Goal: Navigation & Orientation: Find specific page/section

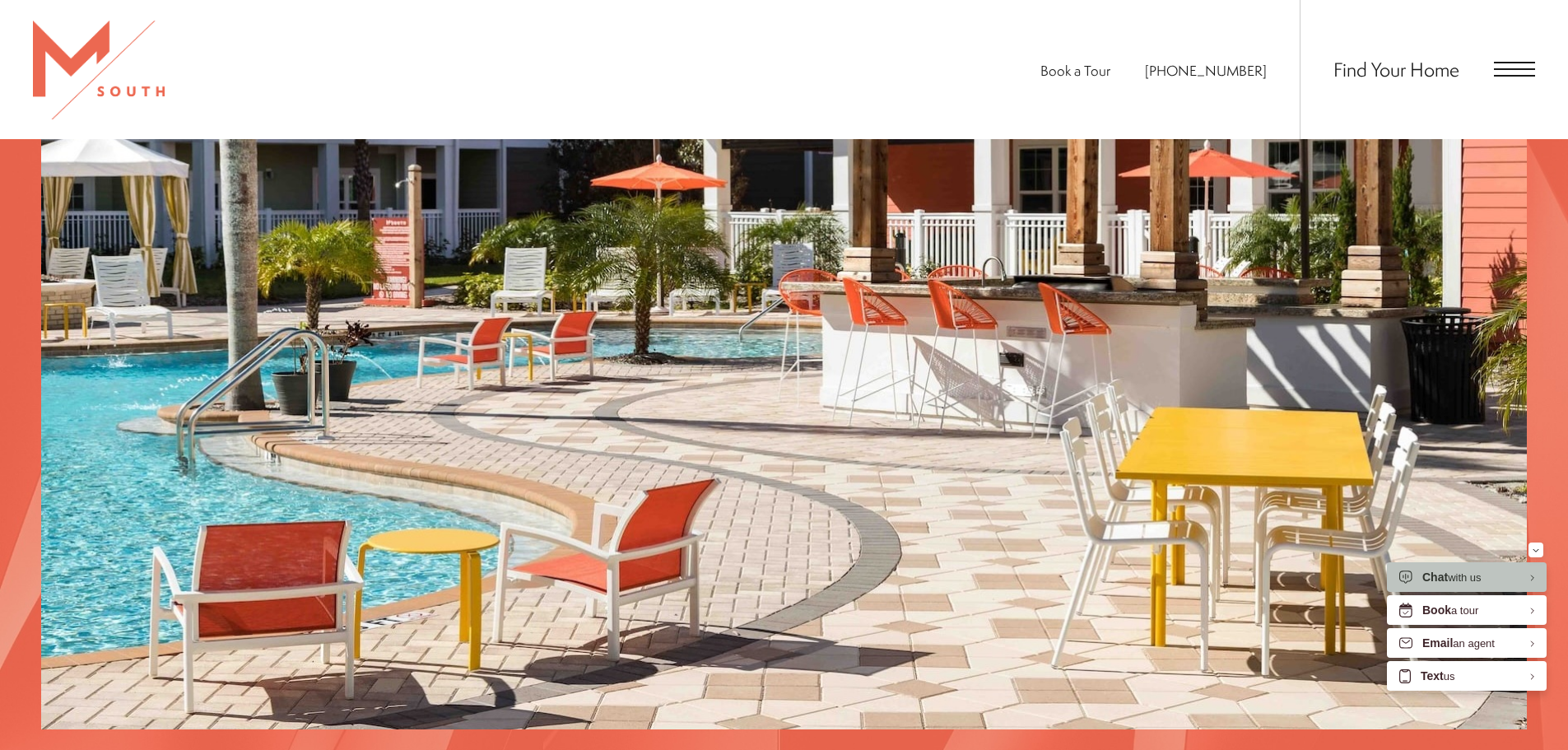
scroll to position [2712, 0]
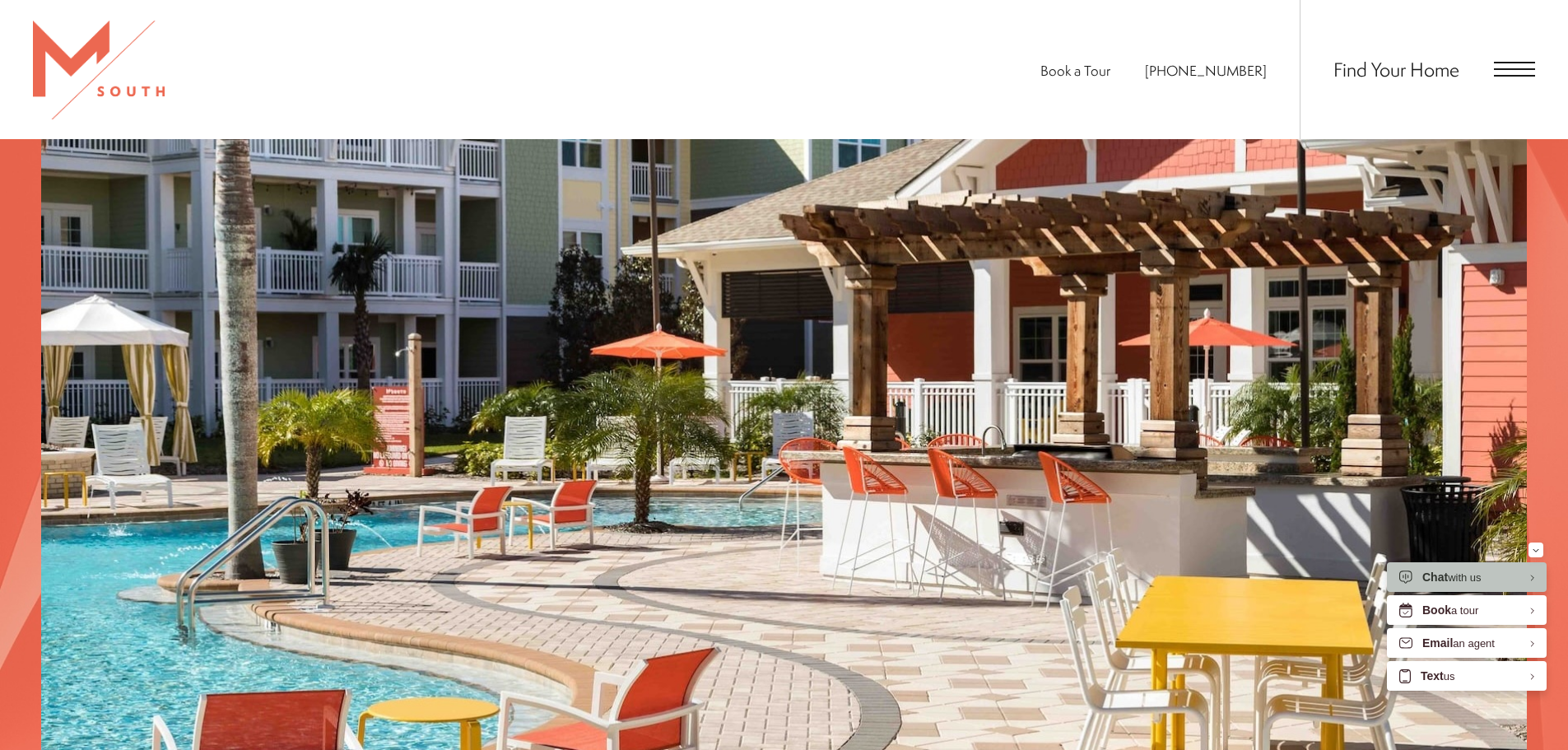
click at [923, 473] on img at bounding box center [784, 486] width 1486 height 826
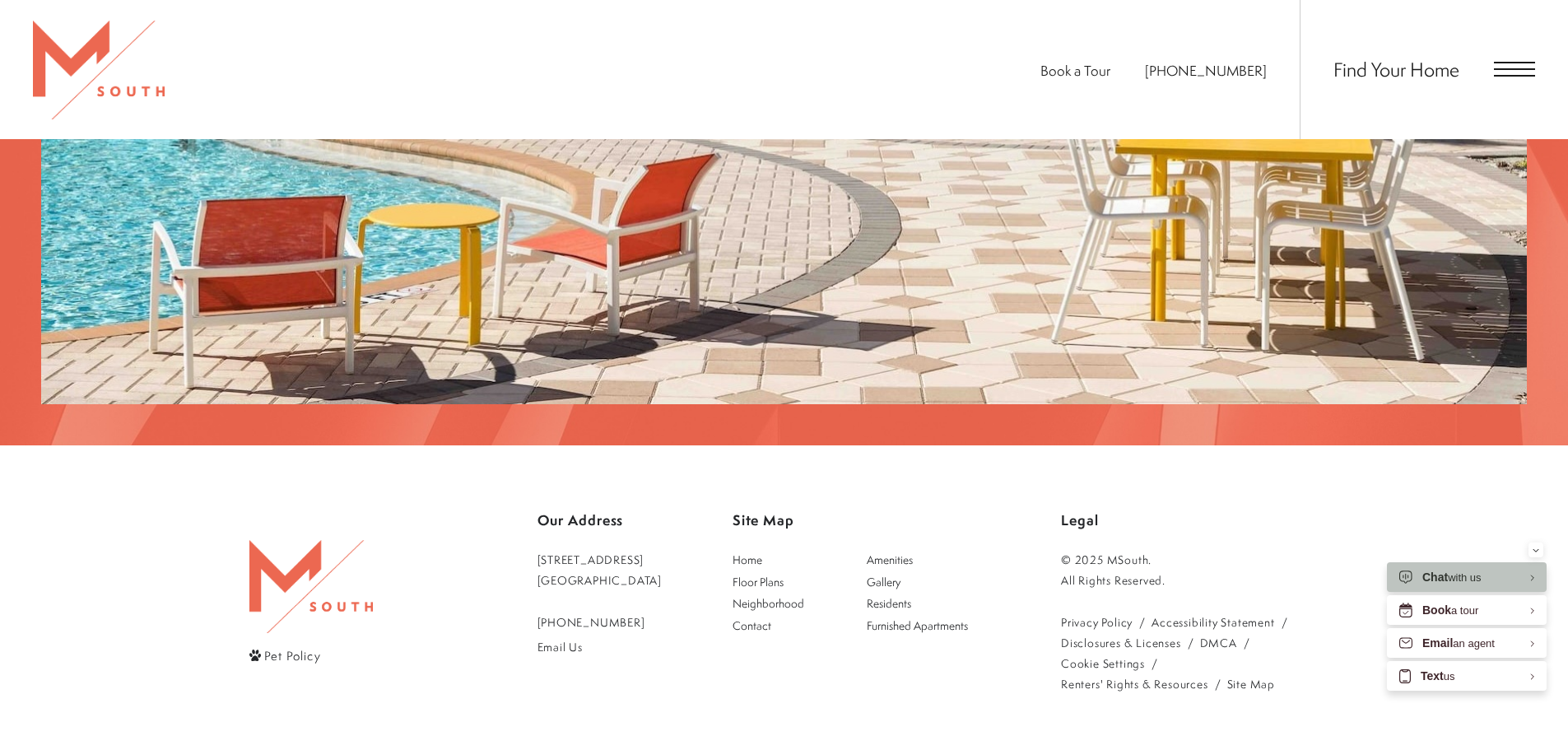
scroll to position [3452, 0]
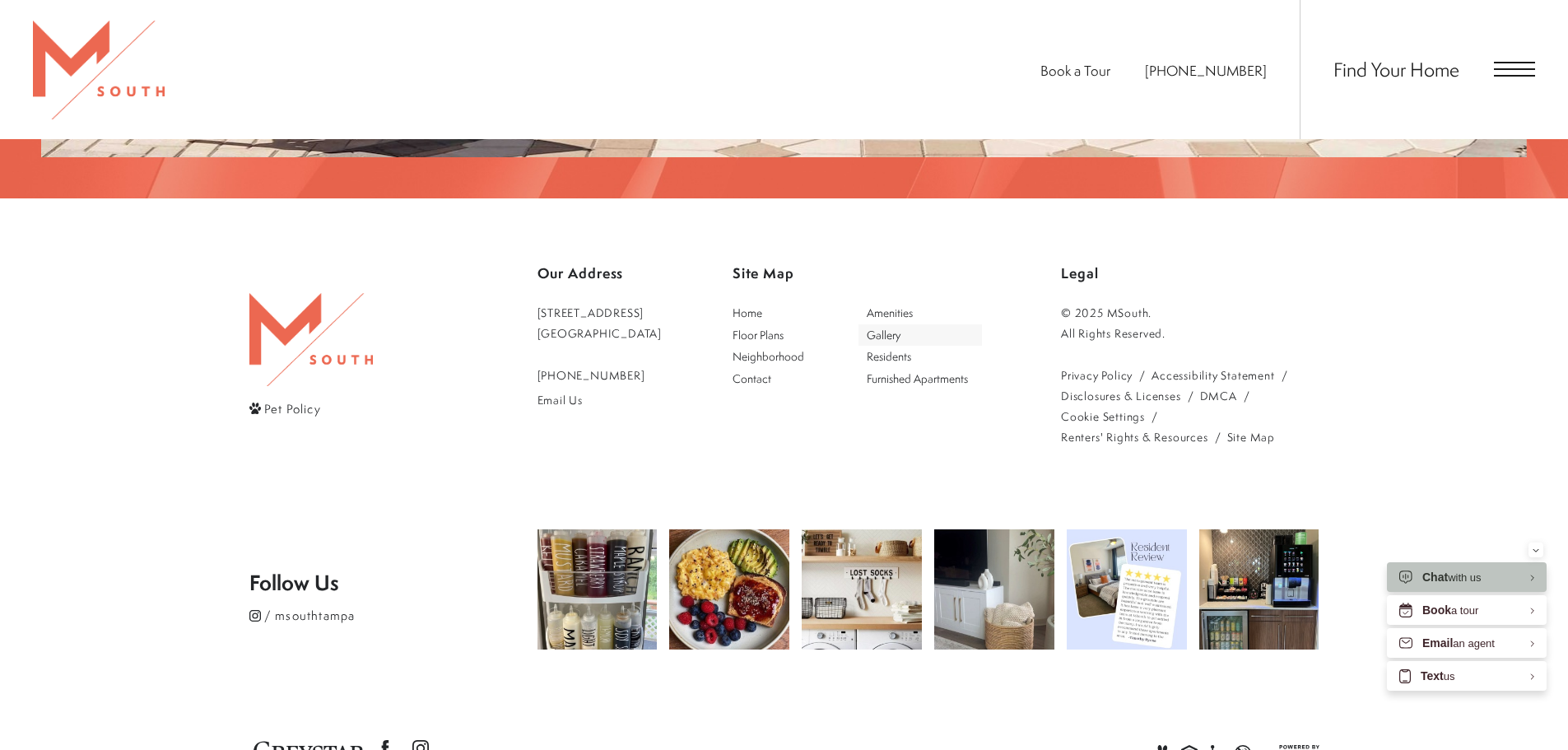
click at [901, 327] on span "Gallery" at bounding box center [884, 335] width 33 height 16
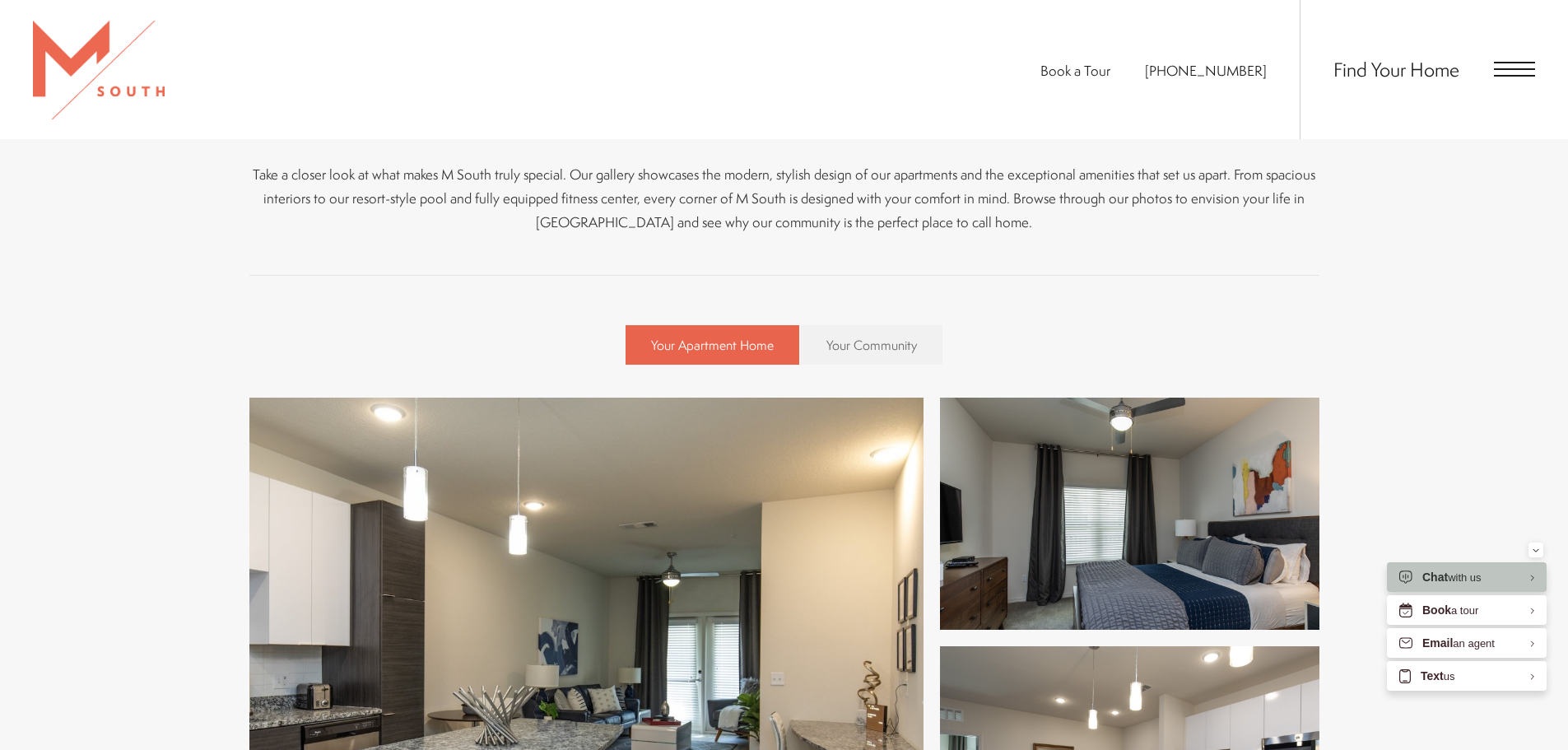
scroll to position [576, 0]
click at [865, 344] on span "Your Community" at bounding box center [872, 345] width 91 height 18
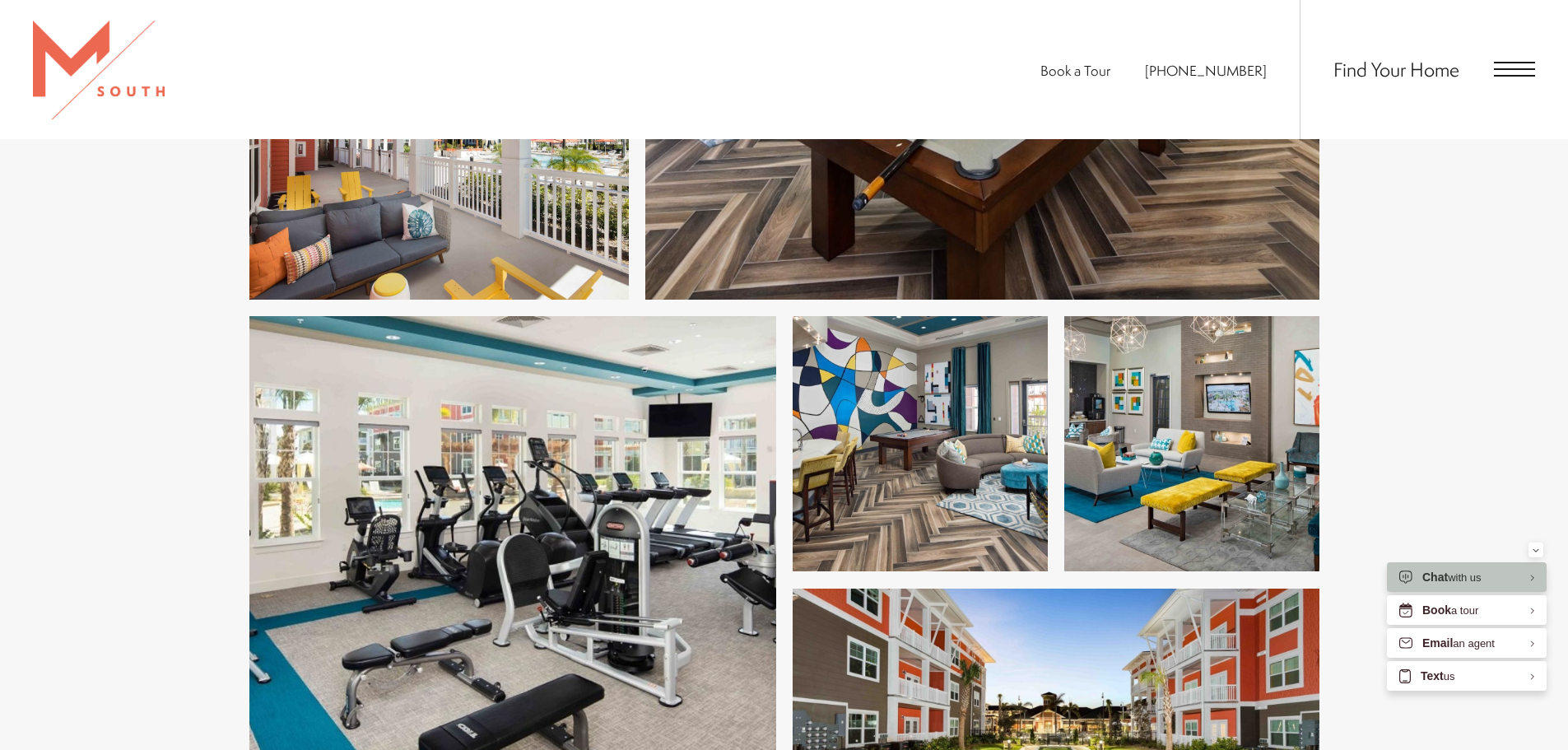
scroll to position [5926, 0]
